Goal: Task Accomplishment & Management: Use online tool/utility

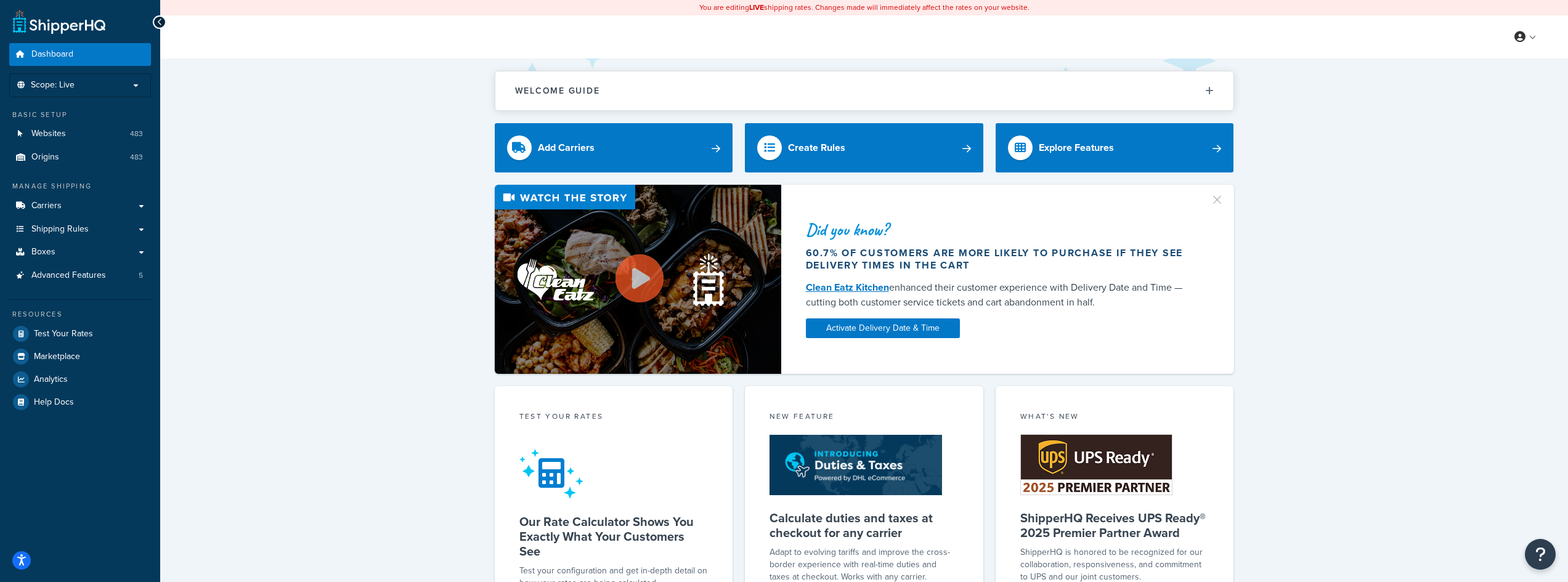
click at [87, 202] on link "Carriers" at bounding box center [80, 205] width 142 height 23
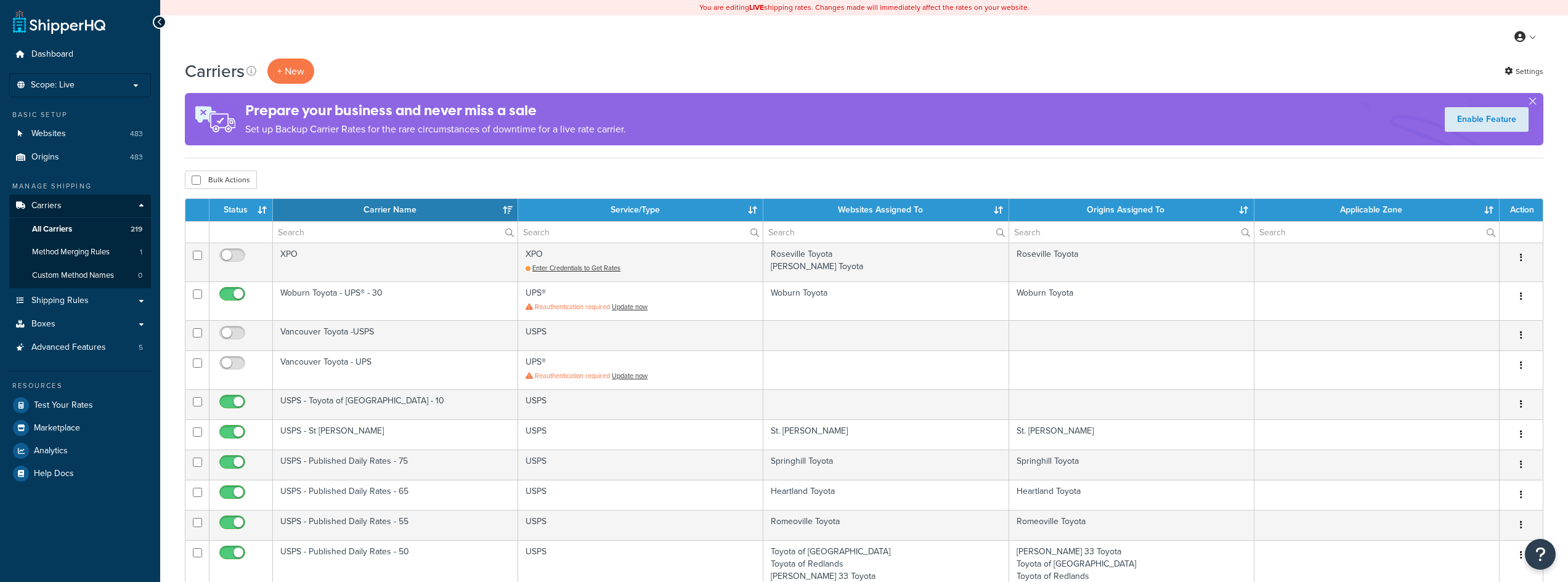
select select "15"
click at [318, 230] on input "text" at bounding box center [395, 232] width 244 height 21
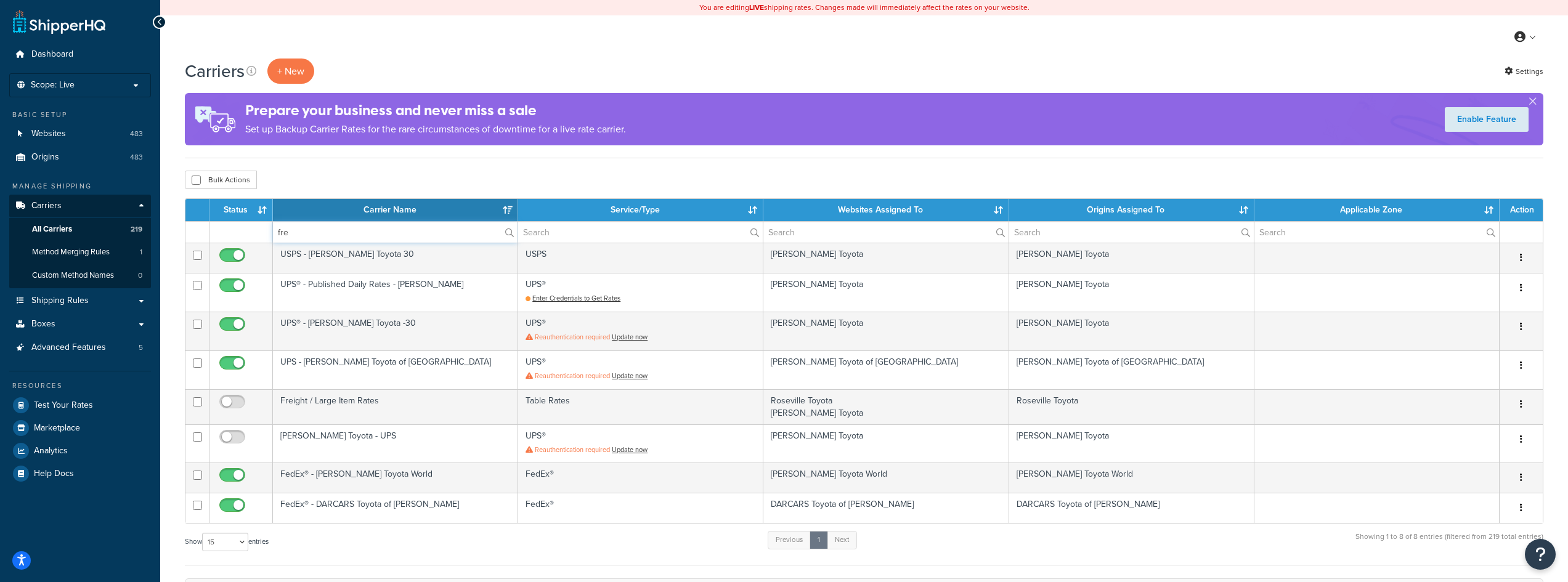
type input "fre"
click at [61, 304] on span "Shipping Rules" at bounding box center [60, 301] width 57 height 10
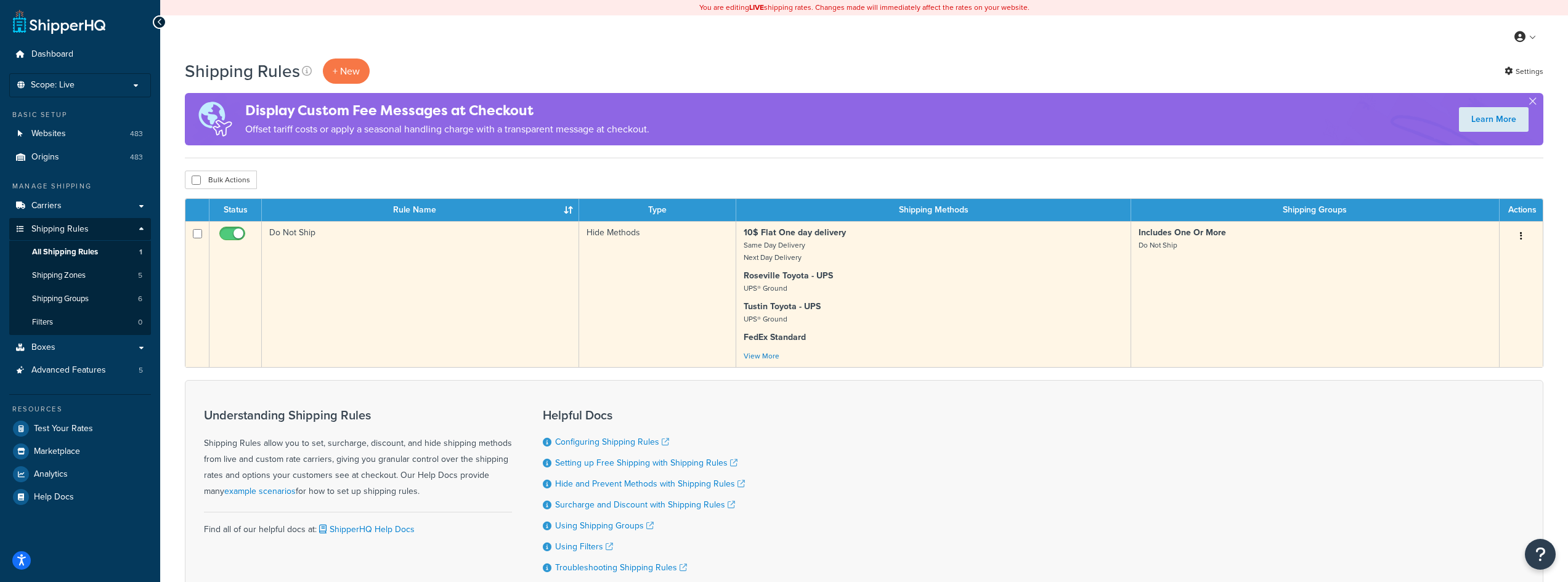
click at [306, 299] on td "Do Not Ship" at bounding box center [420, 294] width 317 height 146
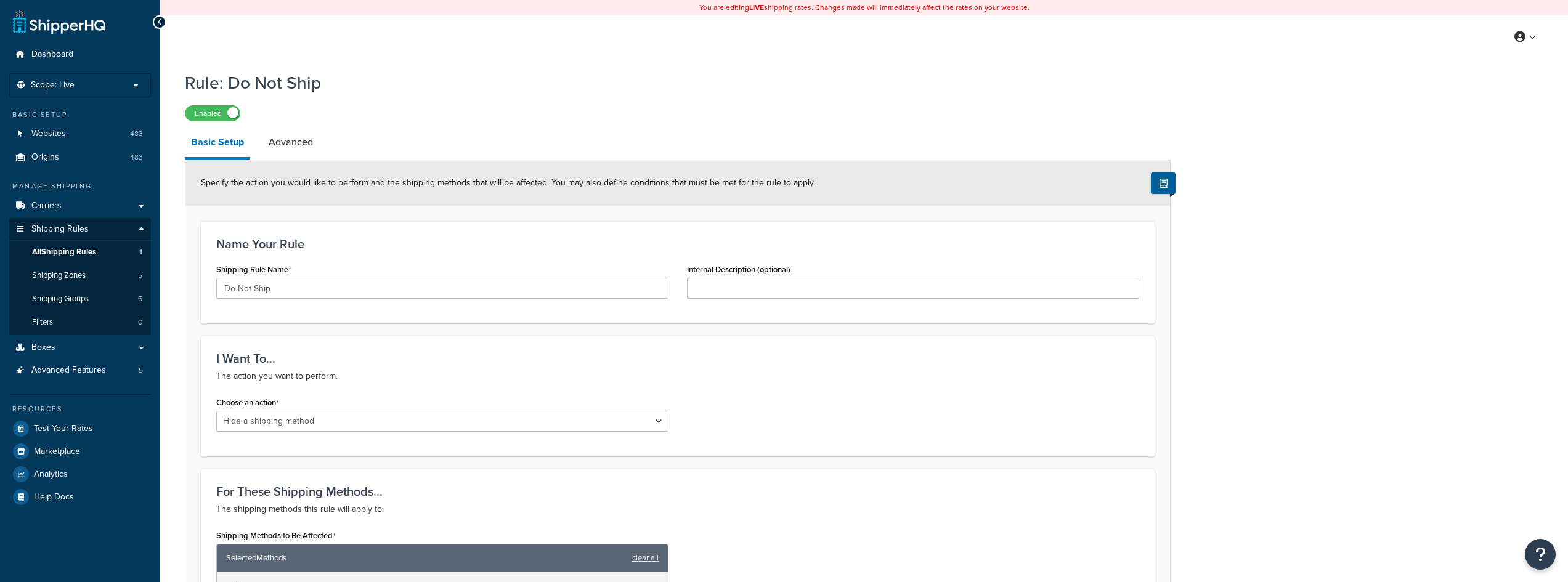
select select "HIDE"
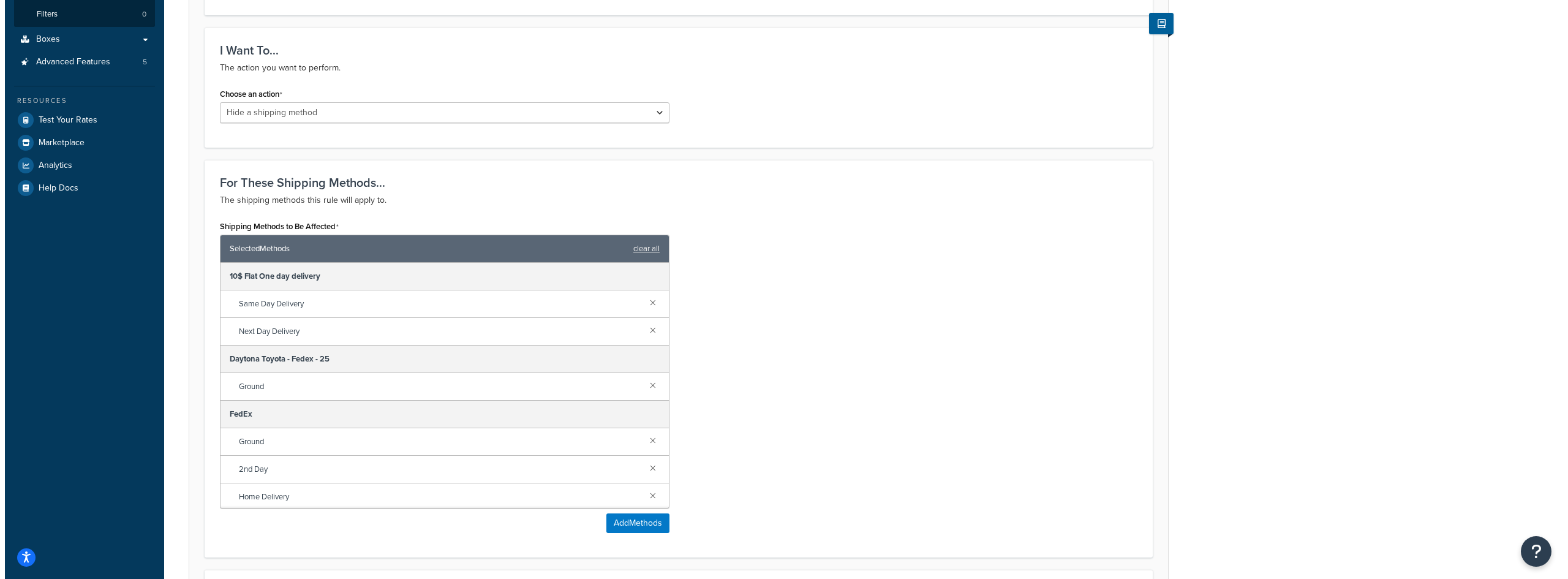
scroll to position [490, 0]
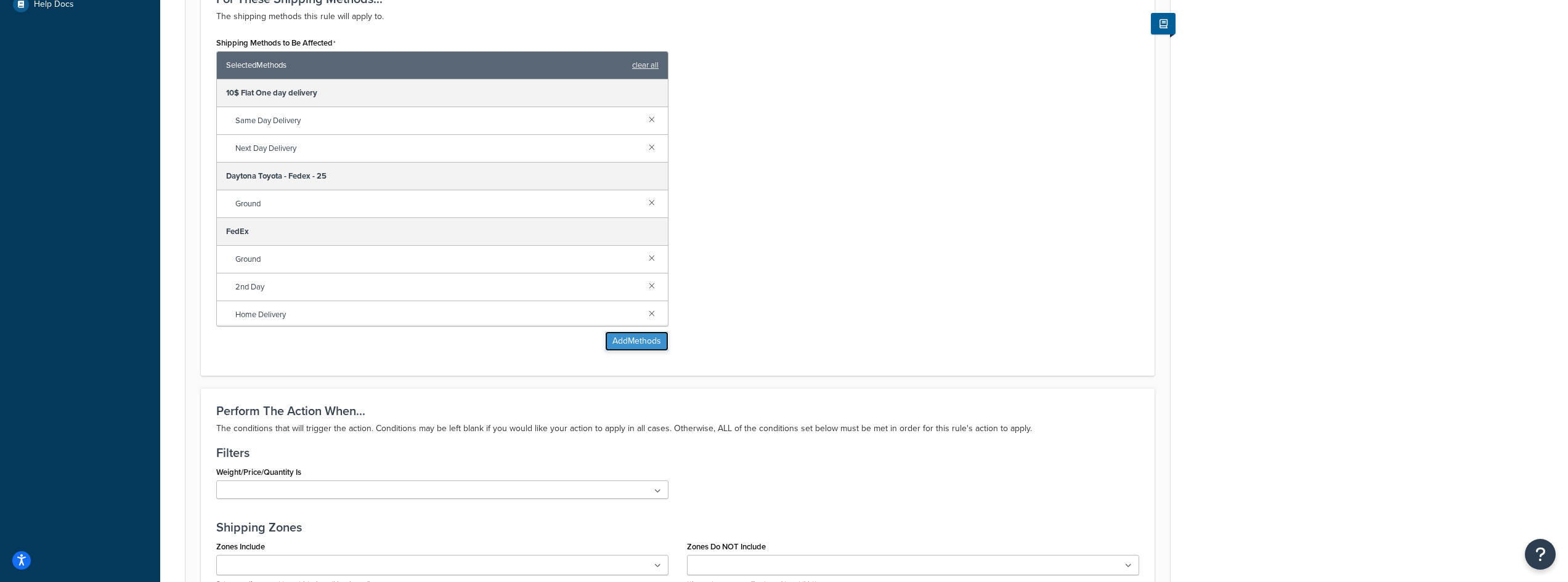
click at [633, 344] on button "Add Methods" at bounding box center [637, 341] width 63 height 20
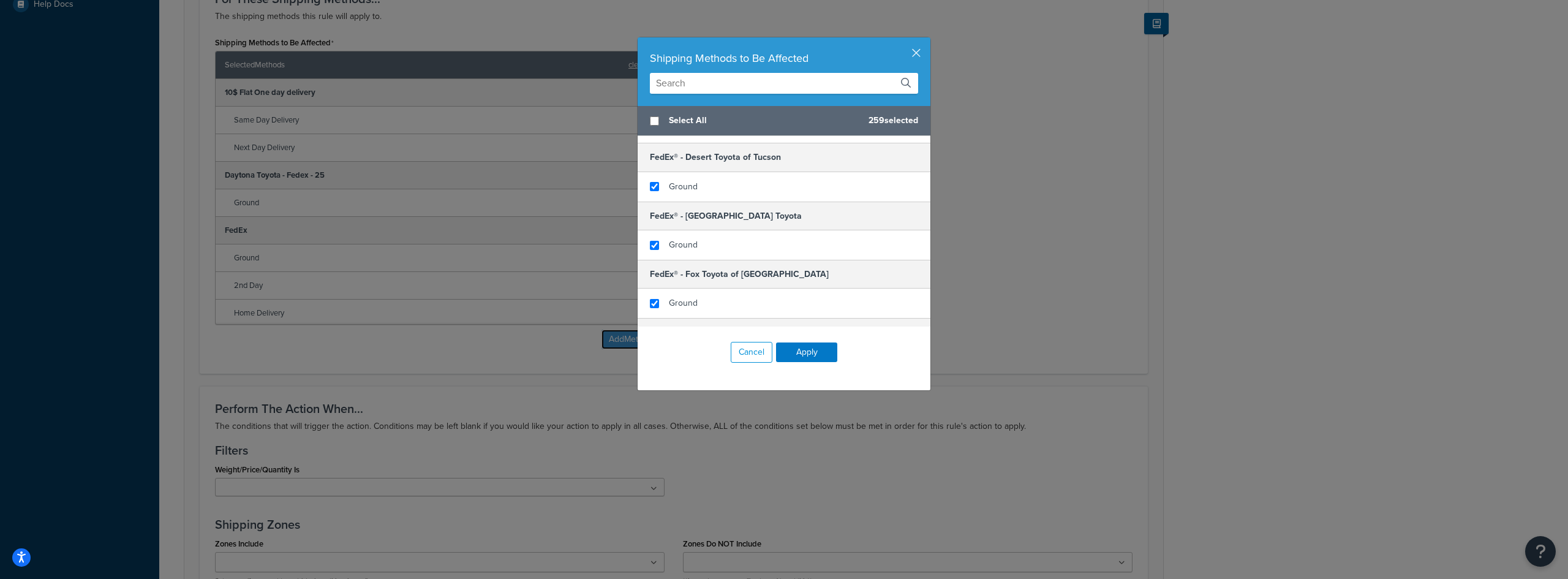
scroll to position [1470, 0]
click at [706, 76] on input "text" at bounding box center [784, 83] width 268 height 21
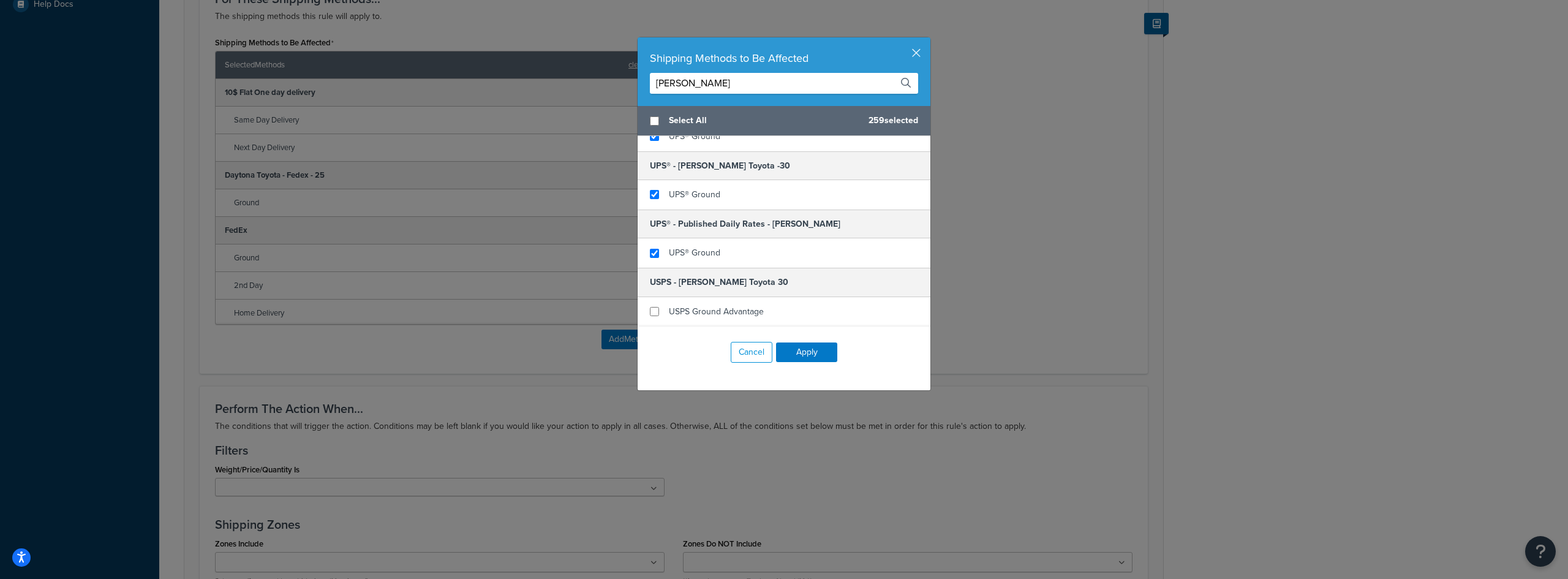
scroll to position [101, 0]
type input "fred"
click at [652, 316] on input "checkbox" at bounding box center [655, 312] width 9 height 9
checkbox input "true"
click at [813, 353] on button "Apply" at bounding box center [807, 352] width 62 height 20
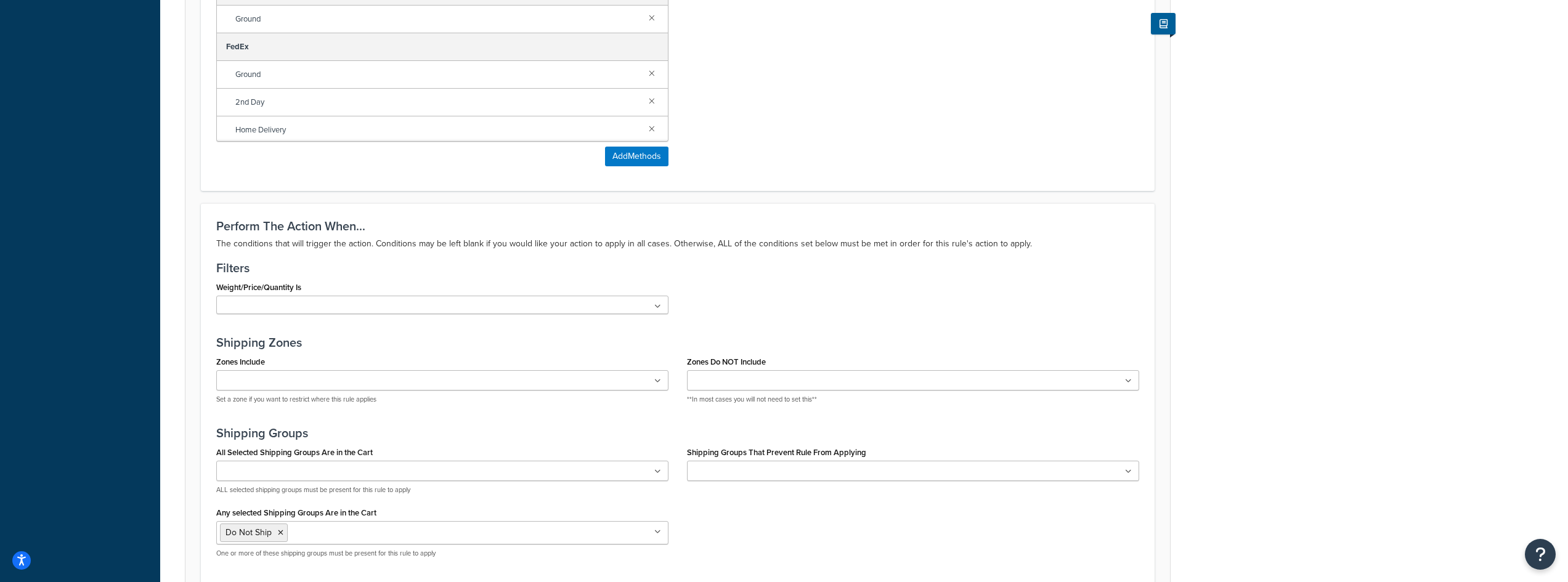
scroll to position [804, 0]
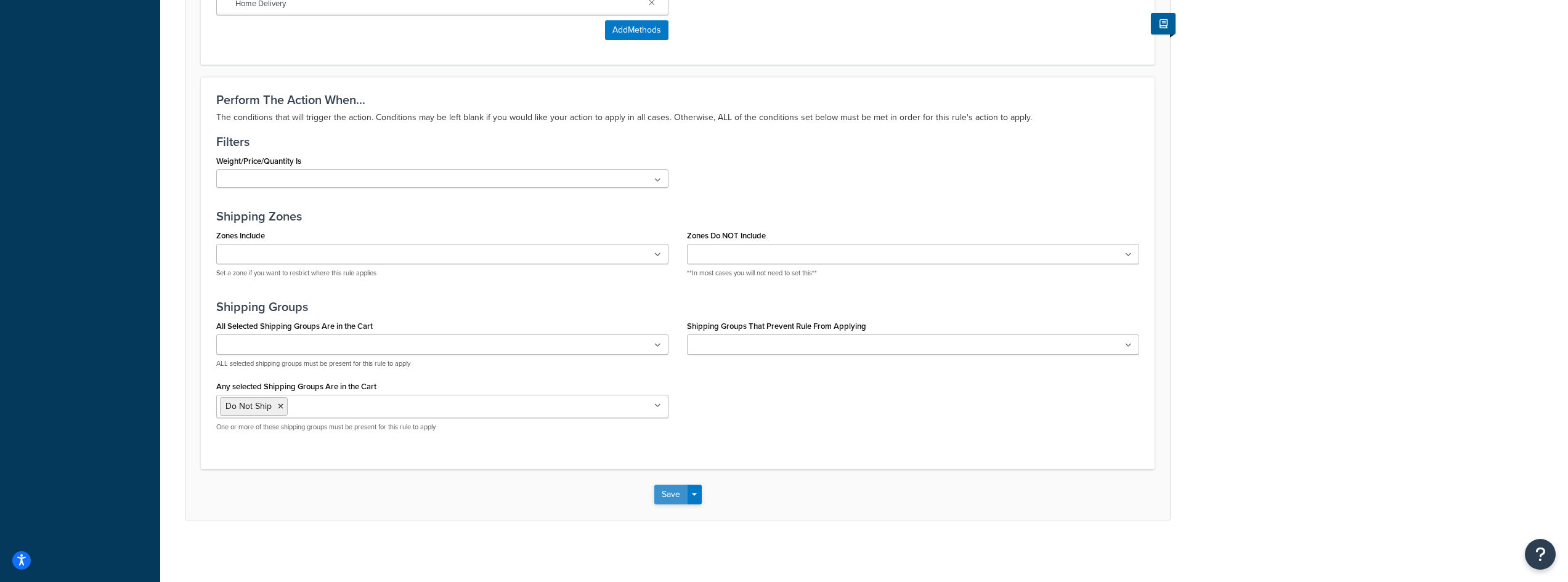
click at [677, 496] on button "Save" at bounding box center [671, 494] width 33 height 20
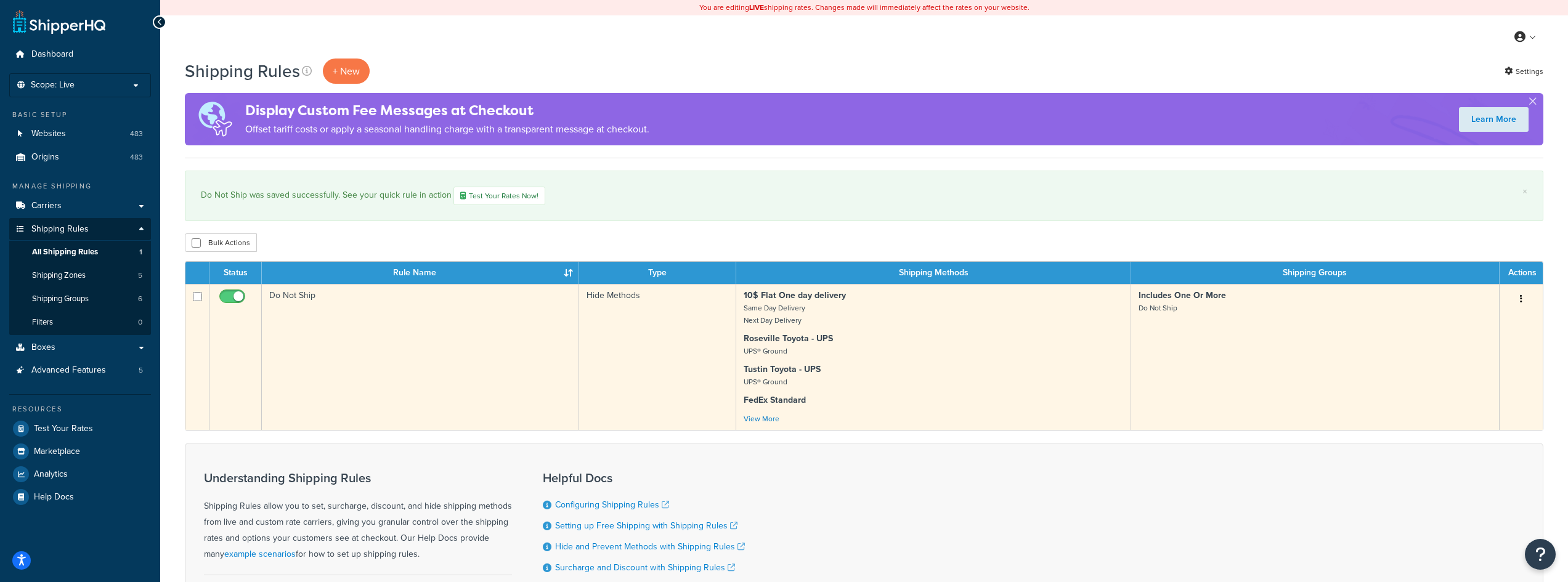
click at [297, 315] on td "Do Not Ship" at bounding box center [420, 357] width 317 height 146
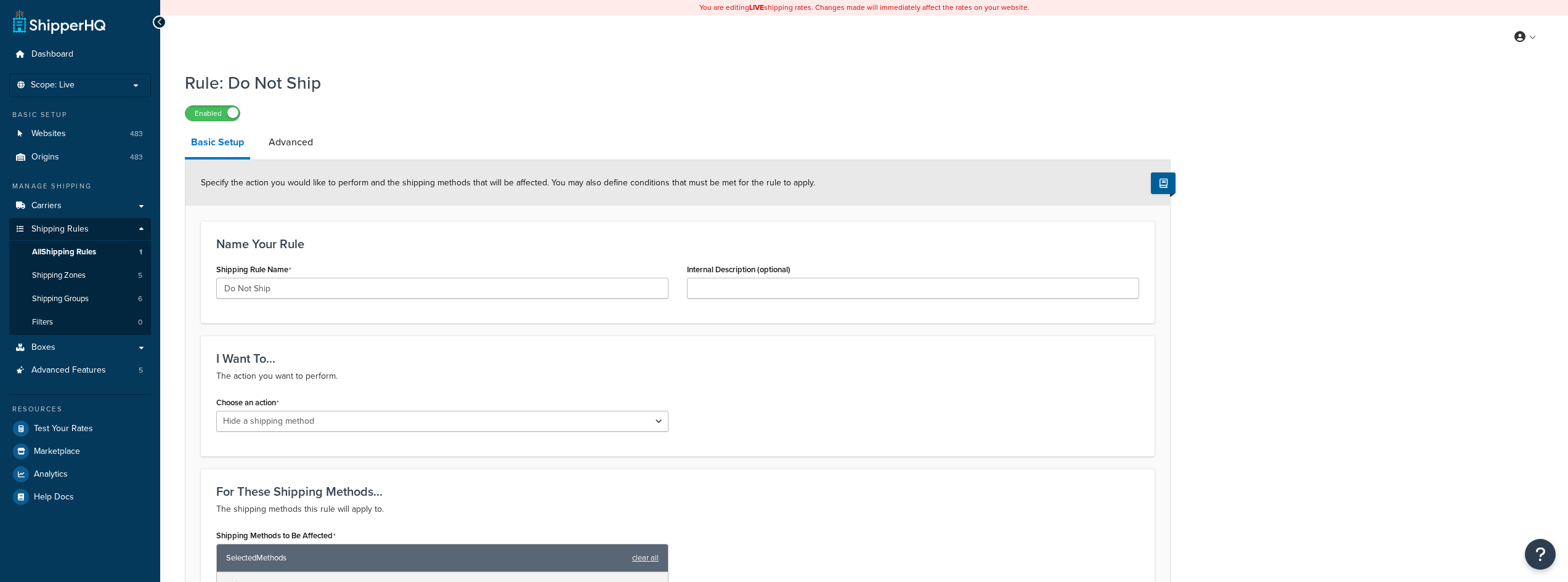
select select "HIDE"
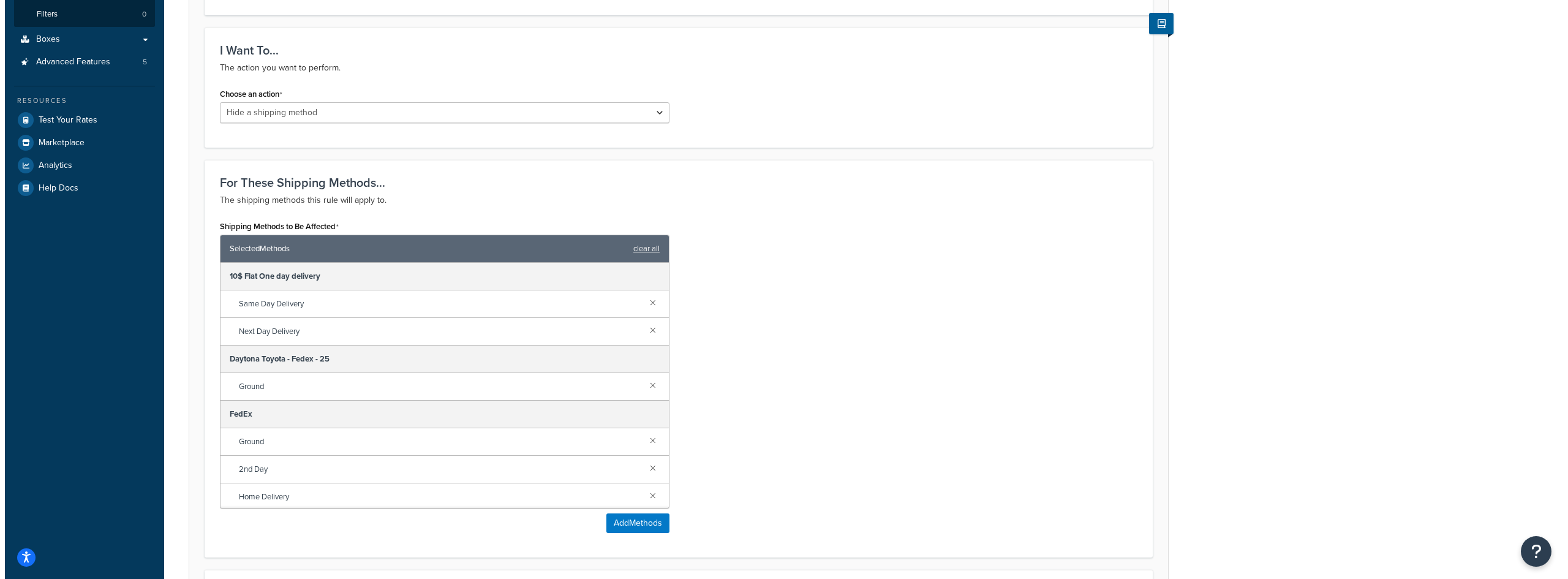
scroll to position [122, 0]
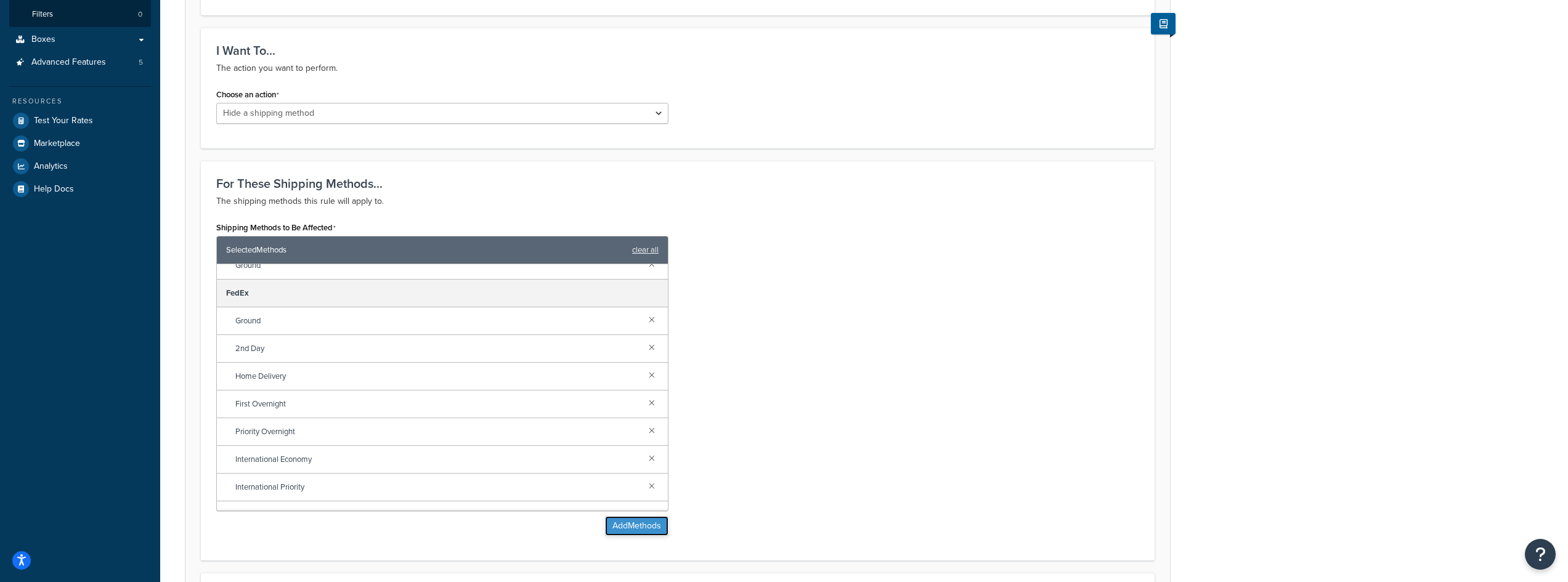
click at [641, 530] on button "Add Methods" at bounding box center [637, 526] width 63 height 20
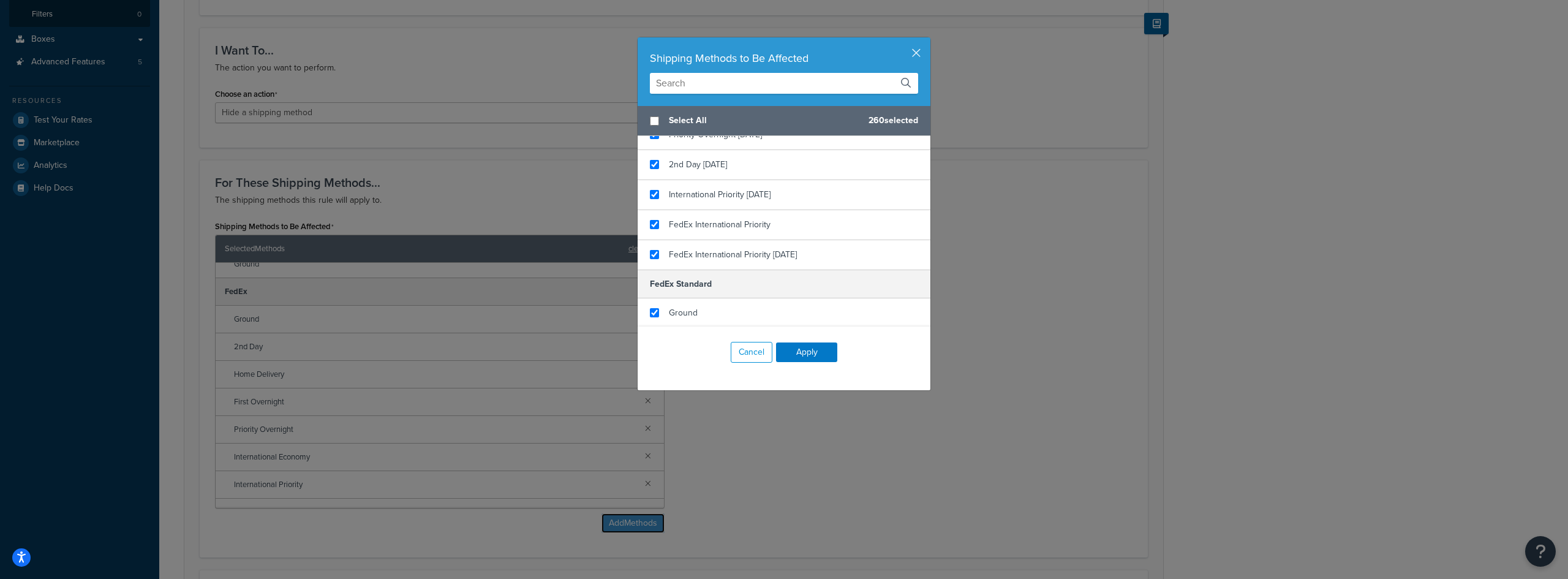
scroll to position [857, 0]
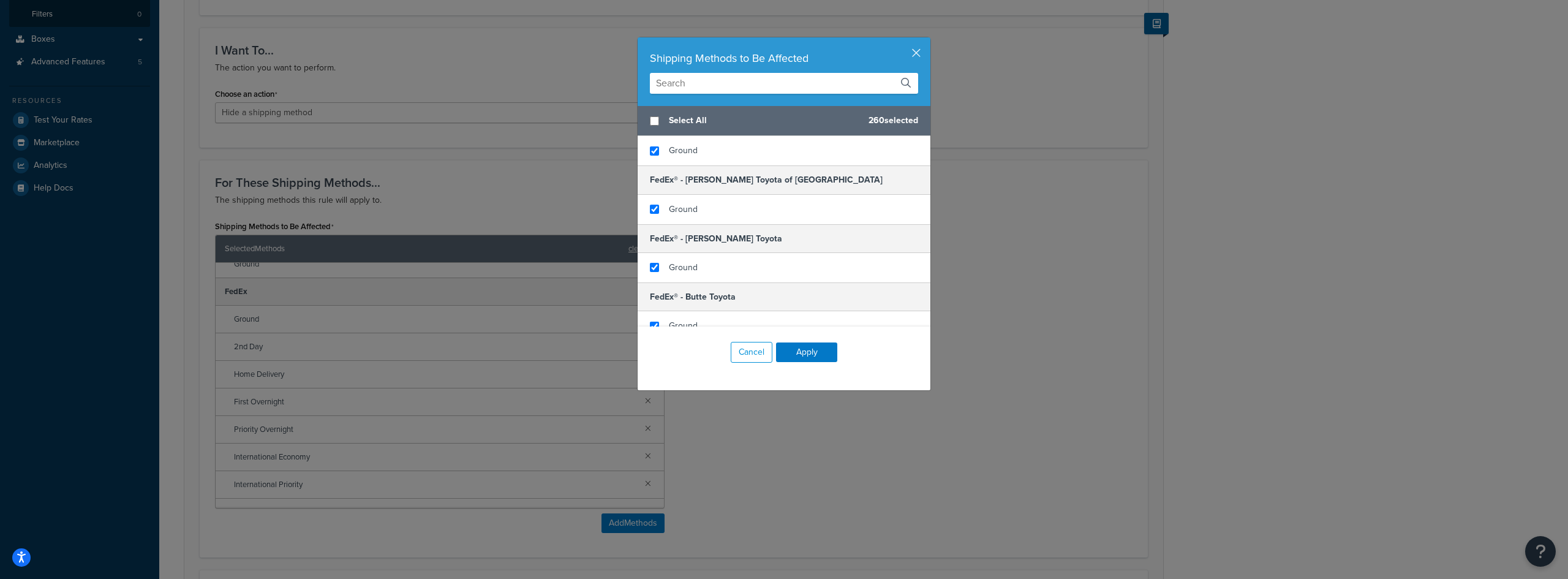
click at [707, 87] on input "text" at bounding box center [784, 83] width 268 height 21
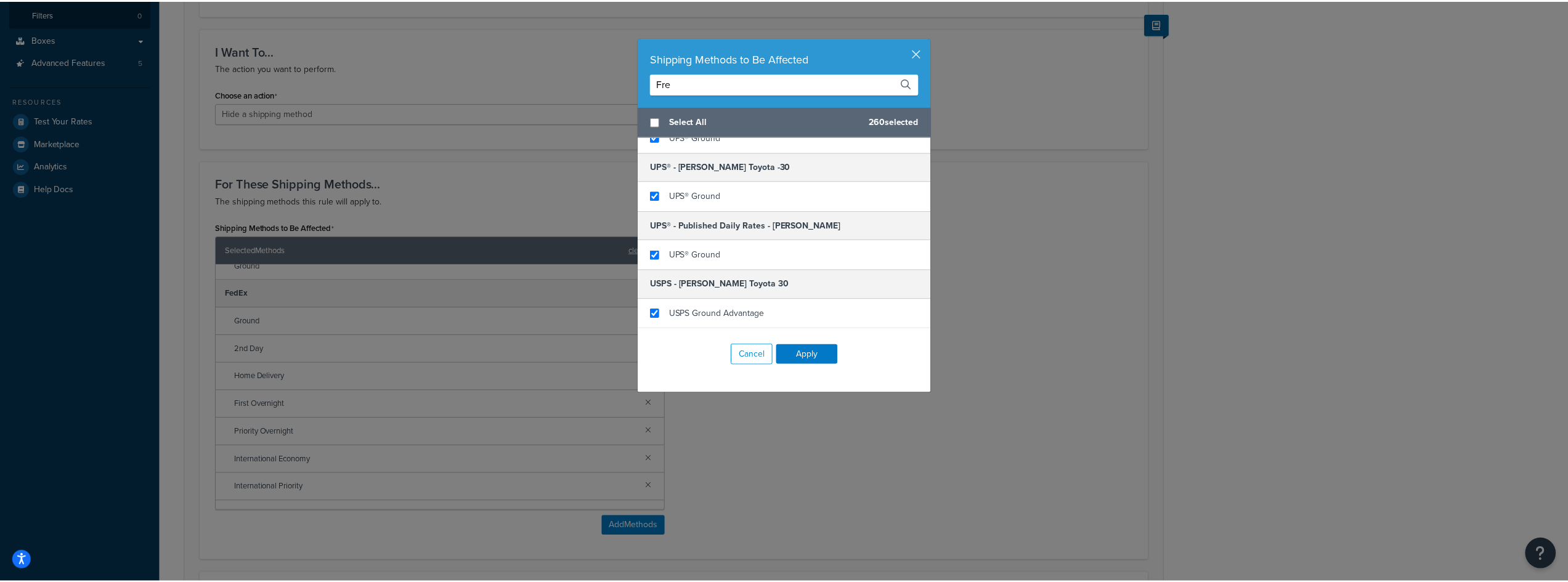
scroll to position [0, 0]
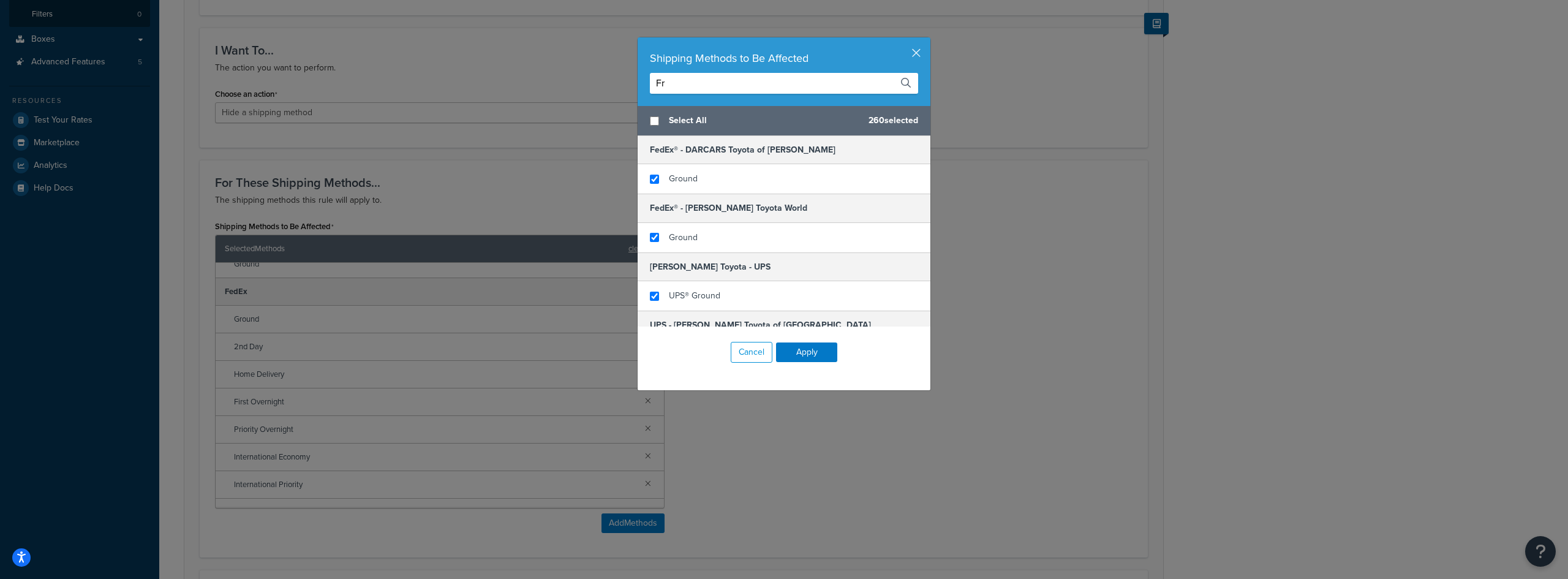
type input "F"
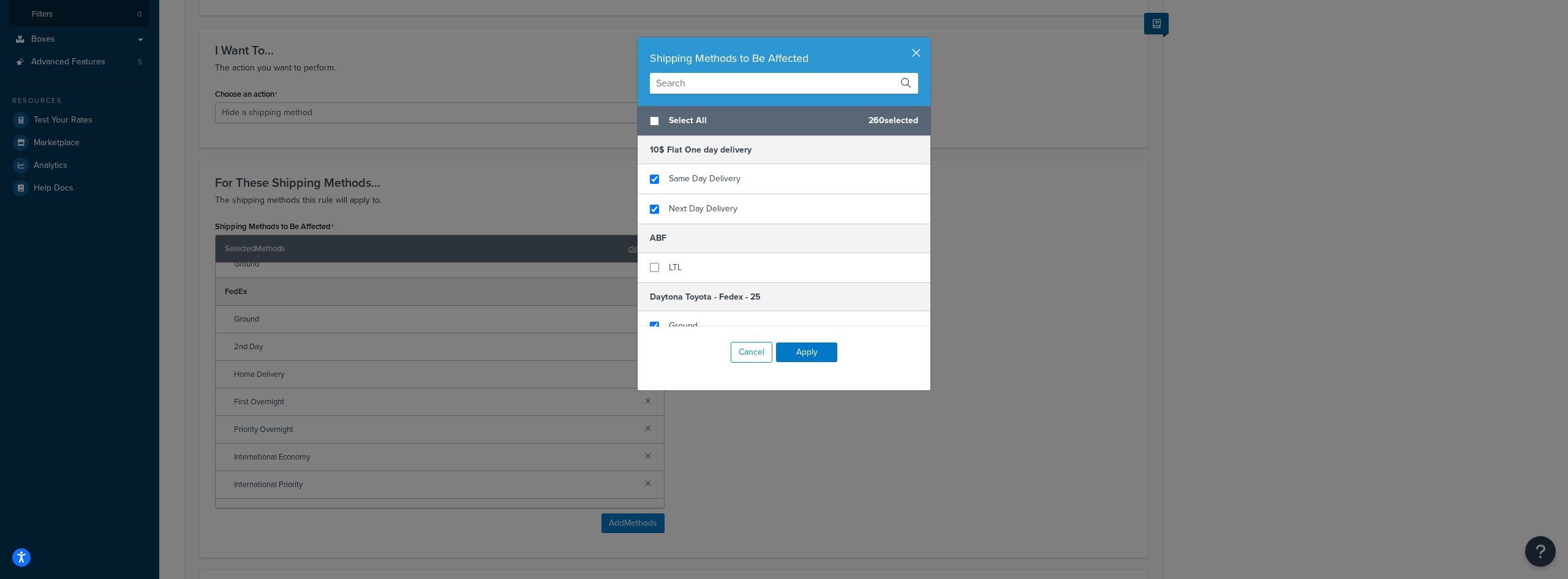
click at [928, 40] on button "button" at bounding box center [929, 39] width 3 height 3
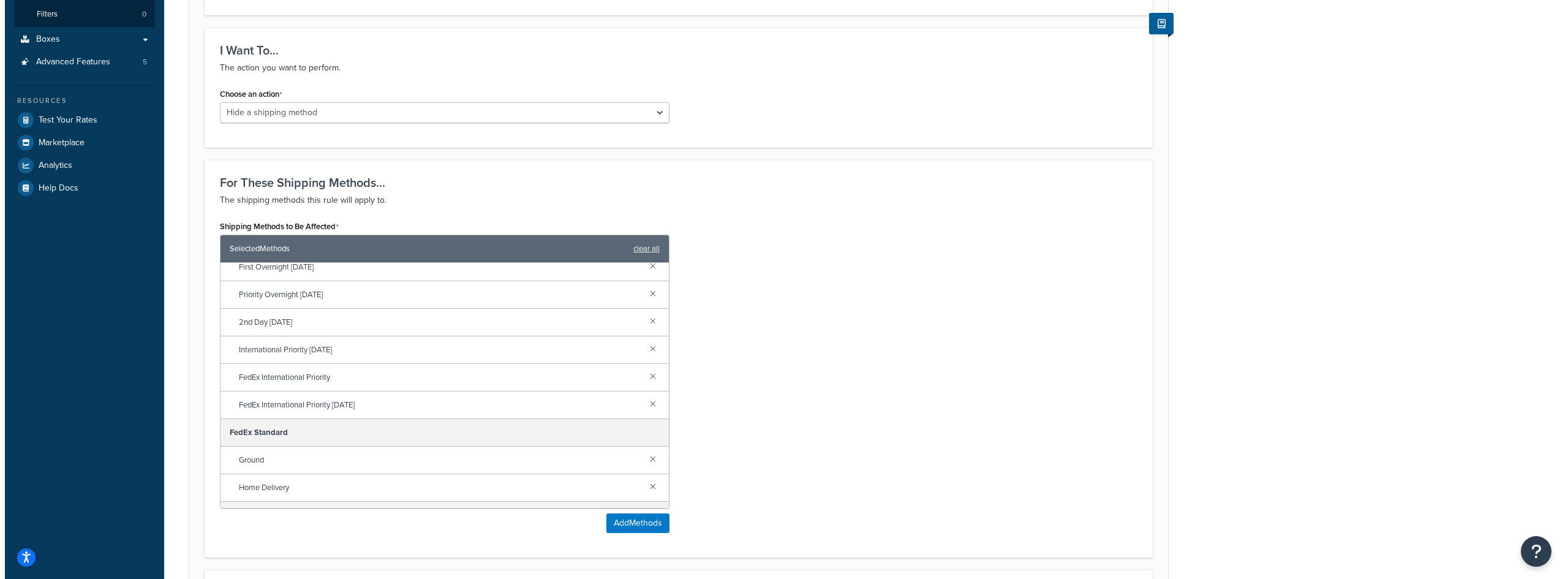
scroll to position [429, 0]
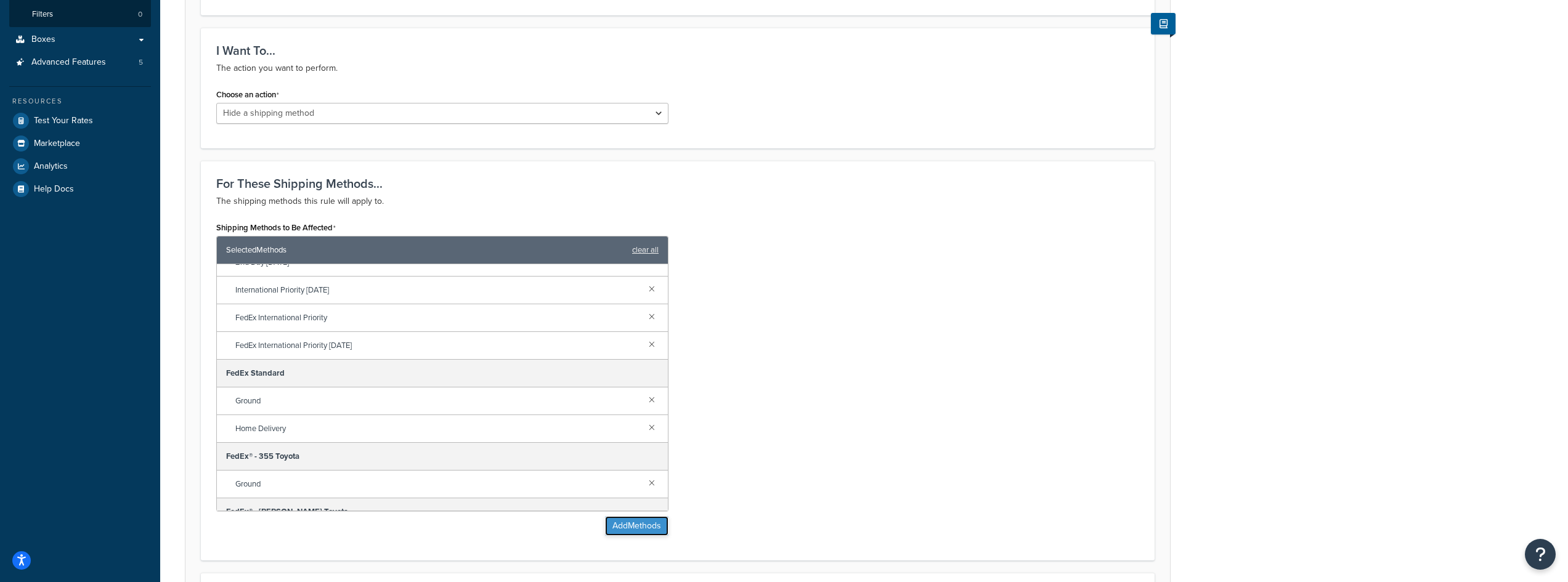
click at [631, 530] on button "Add Methods" at bounding box center [637, 526] width 63 height 20
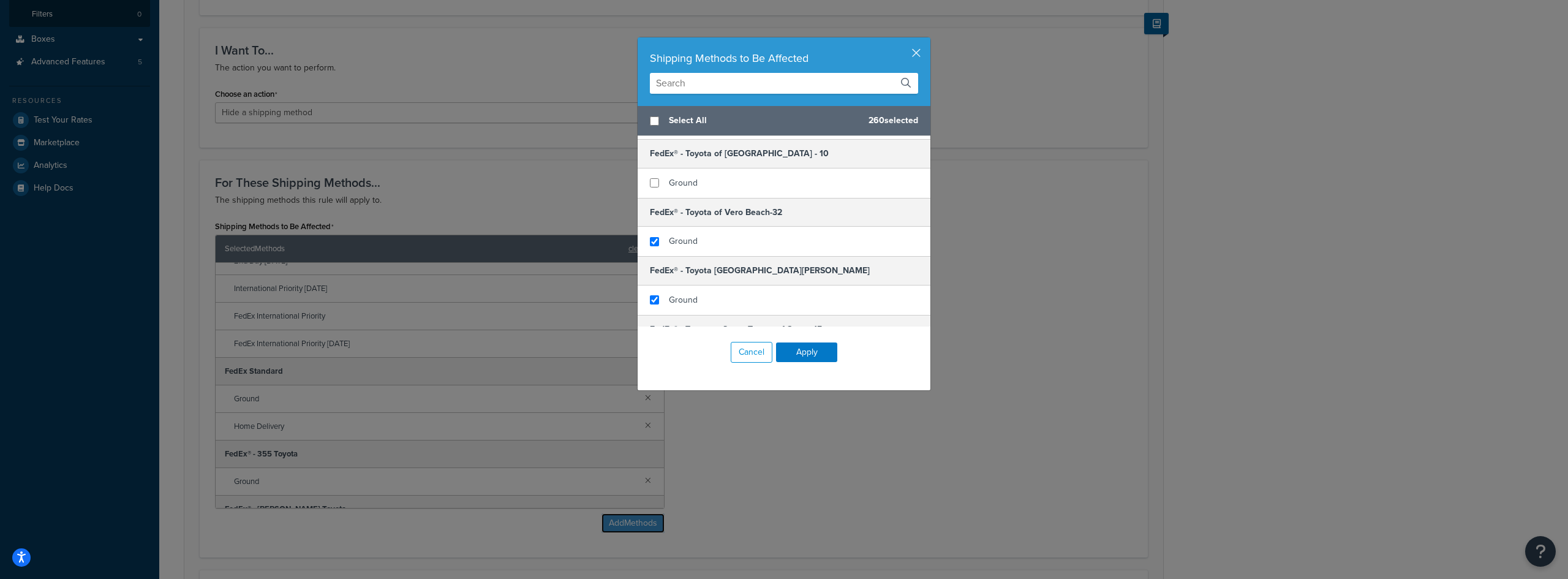
scroll to position [4105, 0]
click at [652, 240] on input "checkbox" at bounding box center [655, 245] width 9 height 9
checkbox input "true"
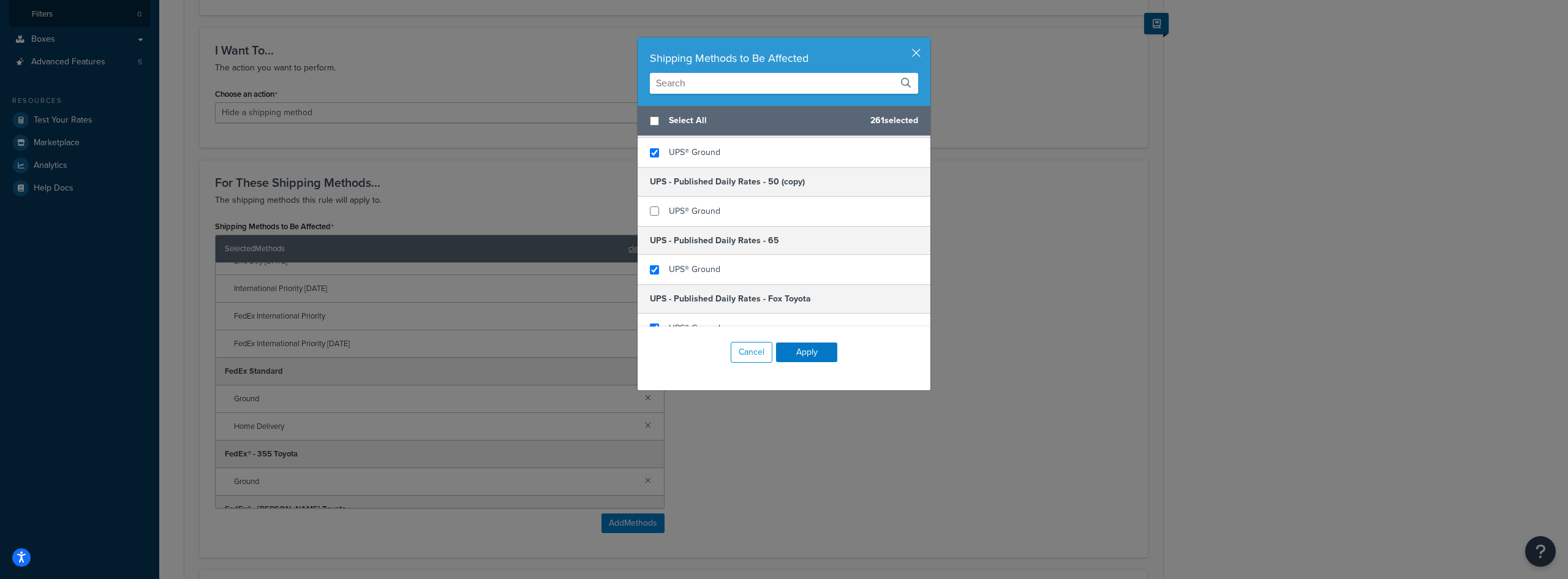
scroll to position [6924, 0]
checkbox input "true"
click at [655, 263] on div "UPS® Ground" at bounding box center [784, 272] width 293 height 29
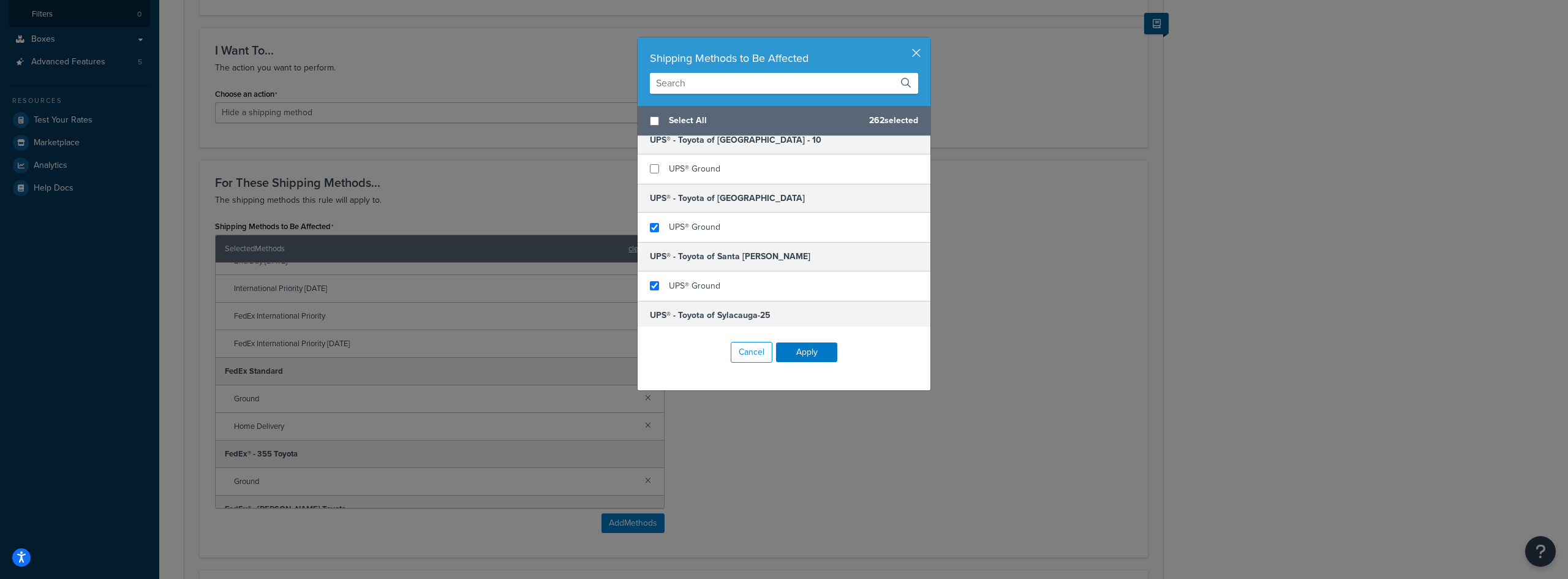
scroll to position [11273, 0]
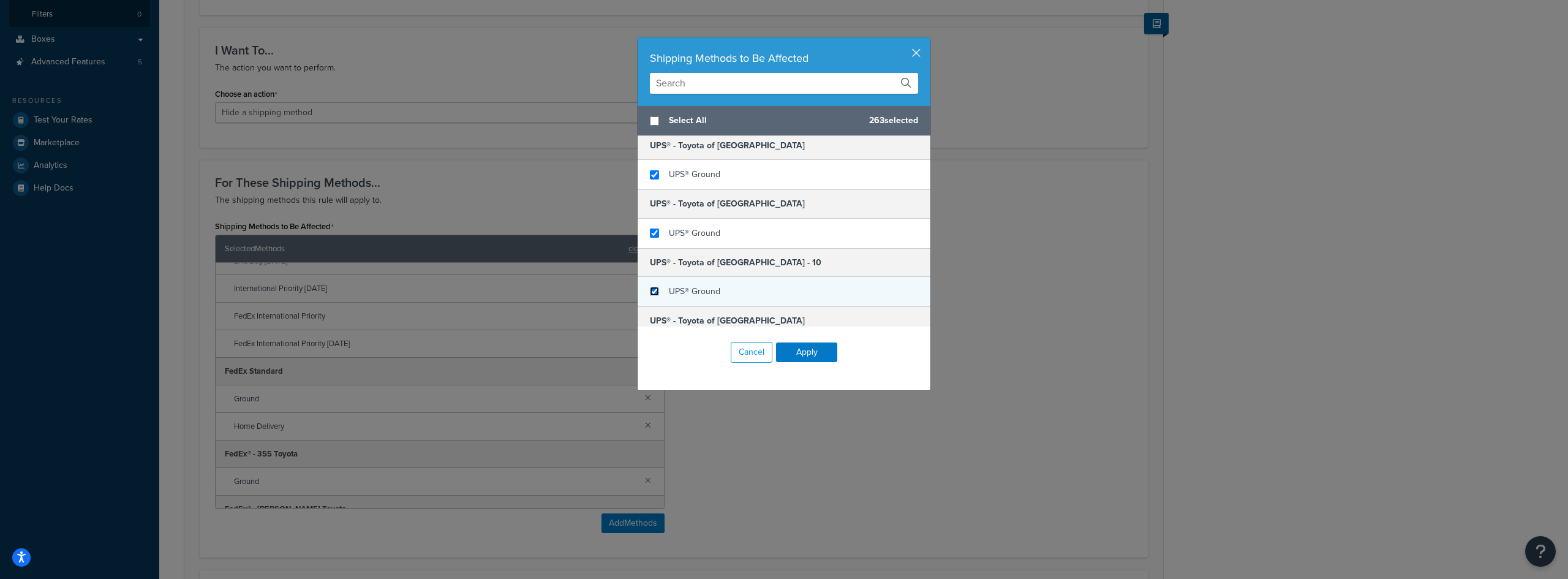
click at [654, 286] on input "checkbox" at bounding box center [655, 291] width 9 height 9
checkbox input "true"
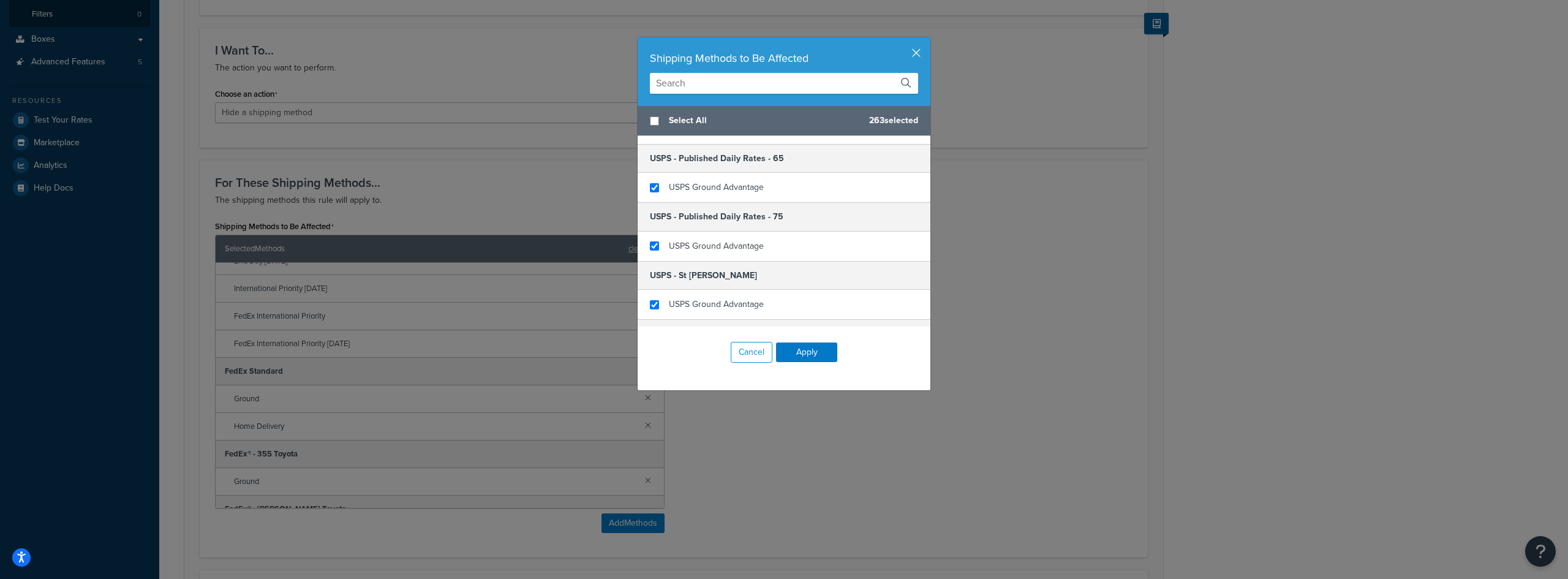
scroll to position [13969, 0]
click at [655, 297] on input "checkbox" at bounding box center [655, 302] width 9 height 9
checkbox input "true"
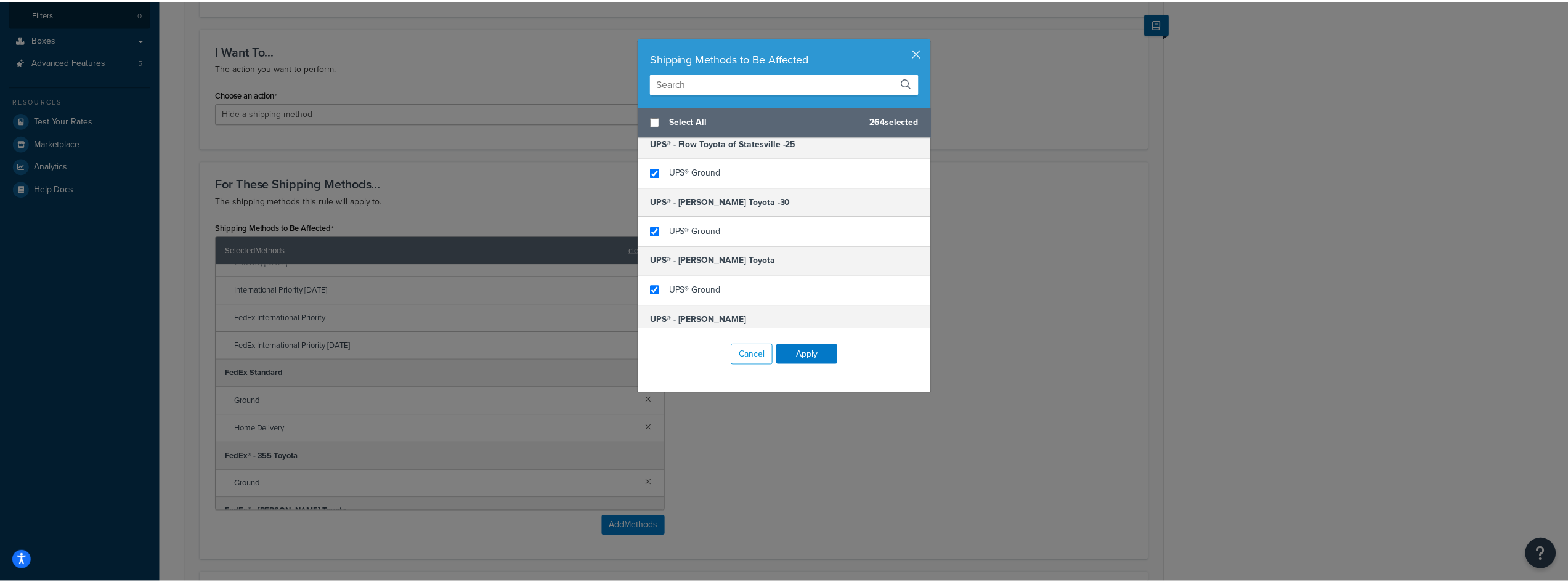
scroll to position [8198, 0]
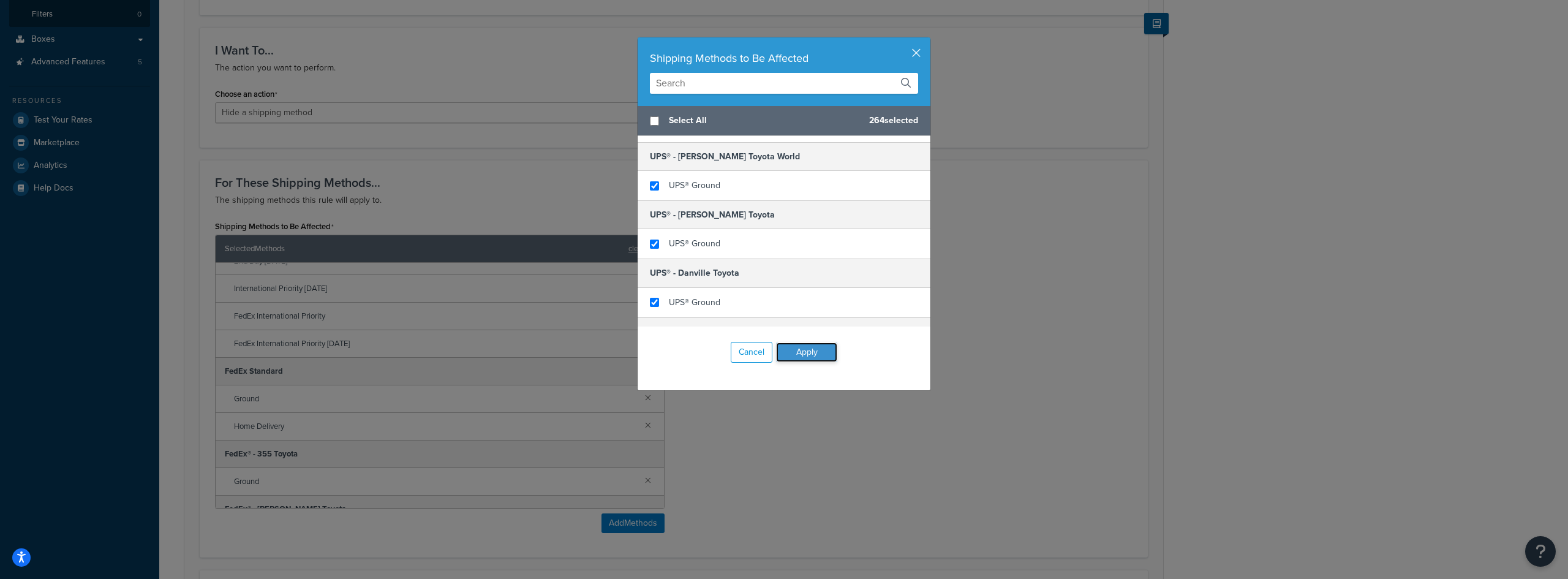
click at [793, 351] on button "Apply" at bounding box center [807, 352] width 62 height 20
